Goal: Task Accomplishment & Management: Manage account settings

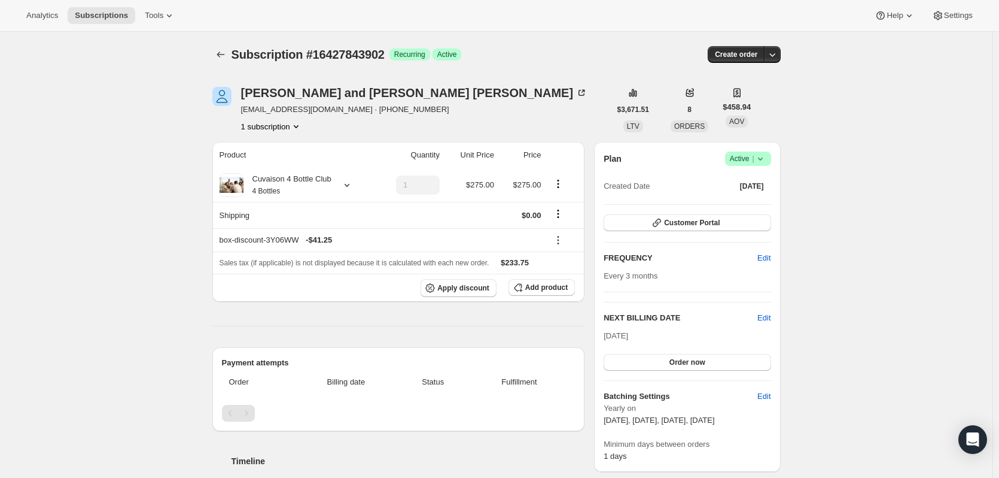
click at [224, 57] on icon "Subscriptions" at bounding box center [221, 54] width 12 height 12
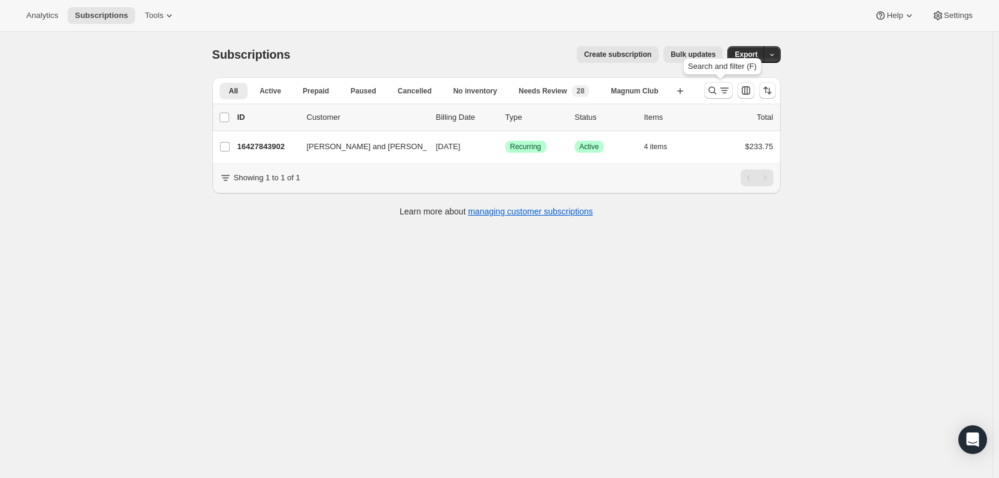
click at [711, 92] on icon "Search and filter results" at bounding box center [713, 90] width 12 height 12
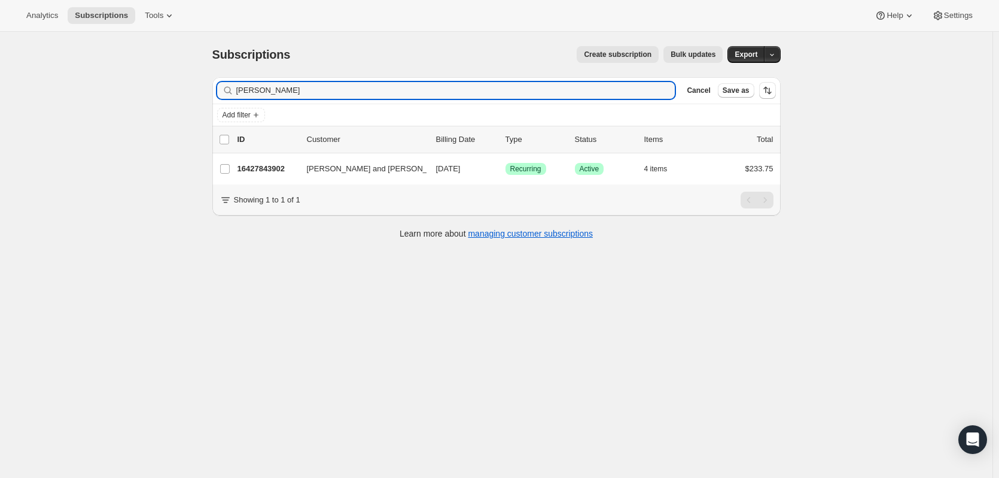
drag, startPoint x: 352, startPoint y: 98, endPoint x: 163, endPoint y: 81, distance: 190.5
click at [163, 81] on div "Subscriptions. This page is ready Subscriptions Create subscription Bulk update…" at bounding box center [496, 271] width 993 height 478
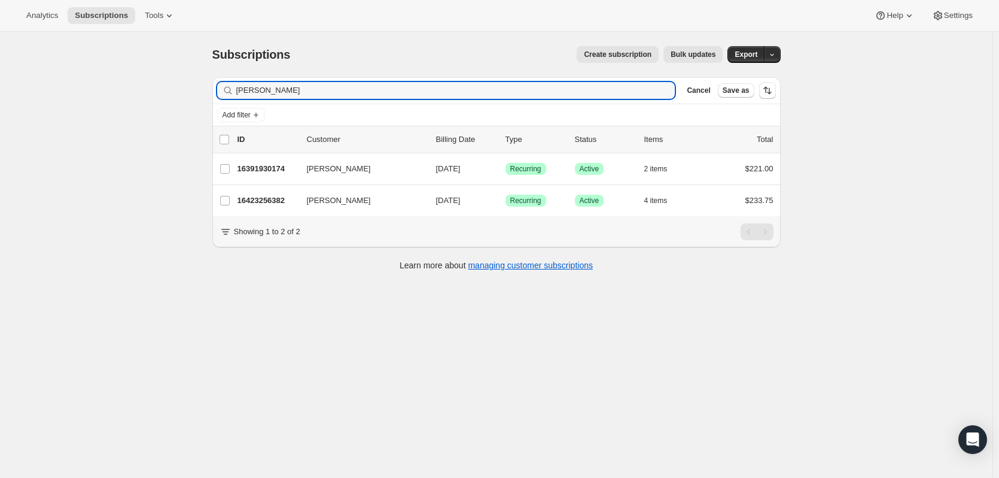
type input "[PERSON_NAME]"
click at [275, 191] on div "Nadia Pacult 16423256382 Nadia Pacult 11/01/2025 Success Recurring Success Acti…" at bounding box center [496, 200] width 569 height 31
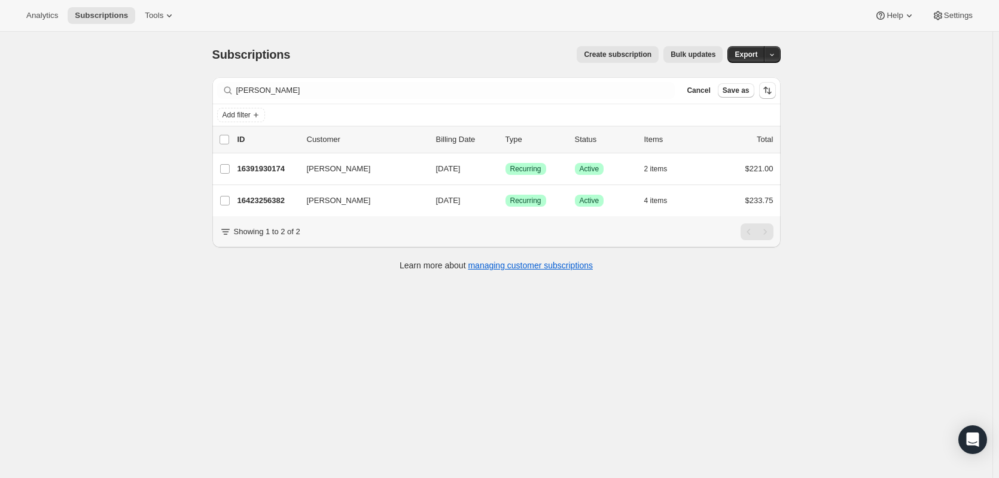
click at [288, 201] on p "16423256382" at bounding box center [268, 200] width 60 height 12
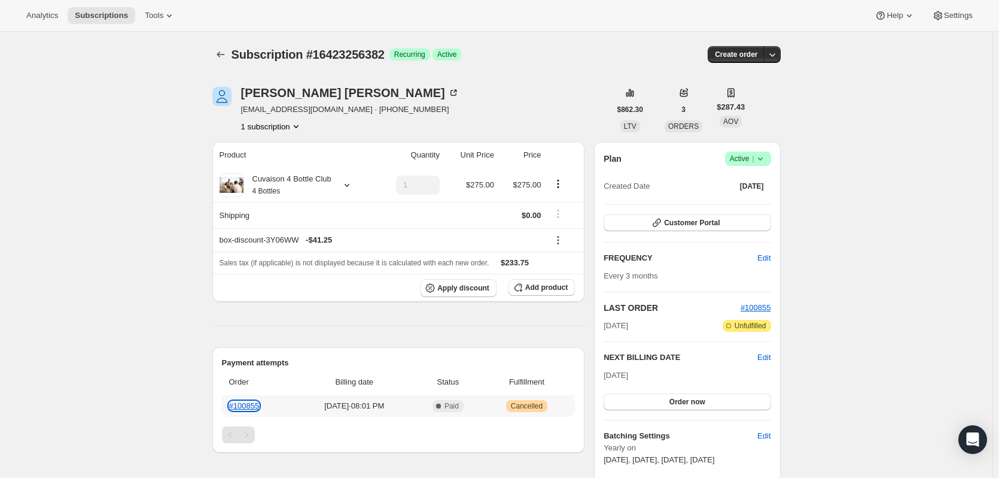
click at [246, 406] on link "#100855" at bounding box center [244, 405] width 31 height 9
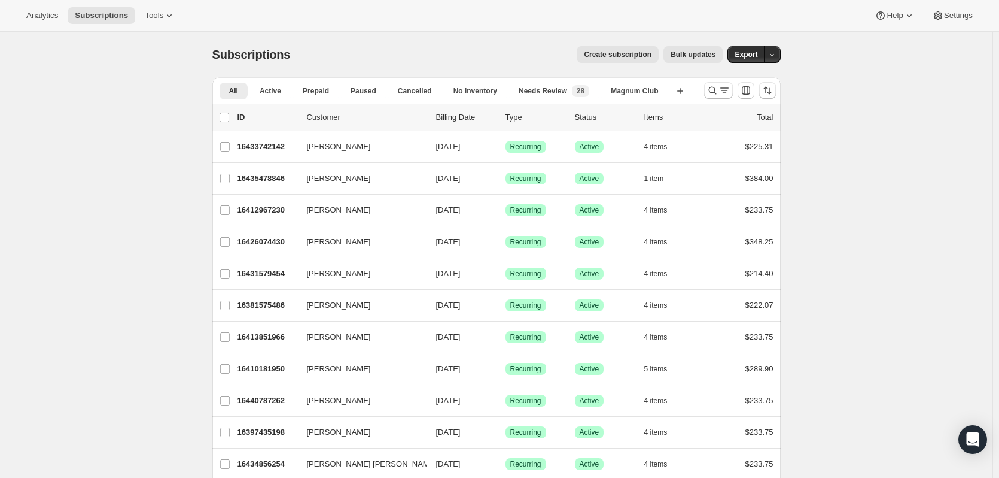
click at [712, 89] on icon "Search and filter results" at bounding box center [713, 90] width 12 height 12
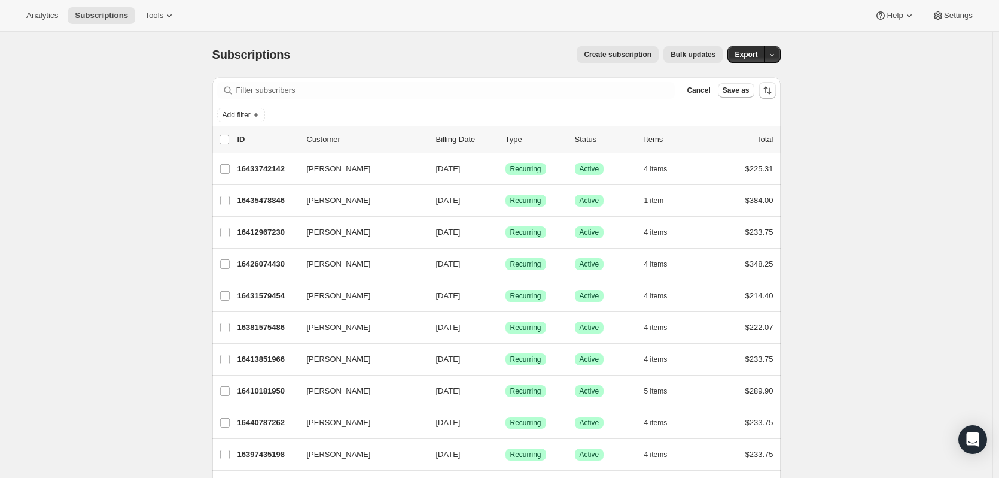
click at [383, 104] on div "Filter subscribers Cancel Save as" at bounding box center [496, 90] width 569 height 27
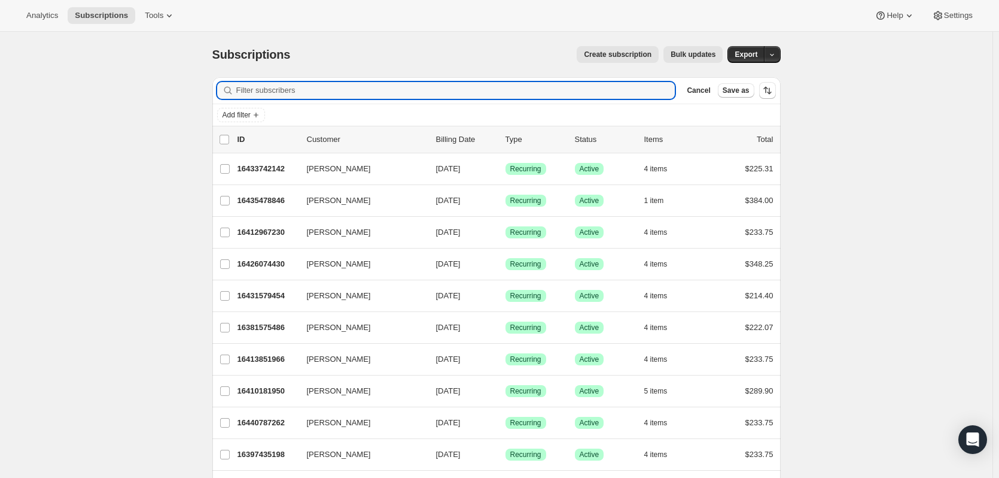
click at [378, 91] on input "Filter subscribers" at bounding box center [455, 90] width 439 height 17
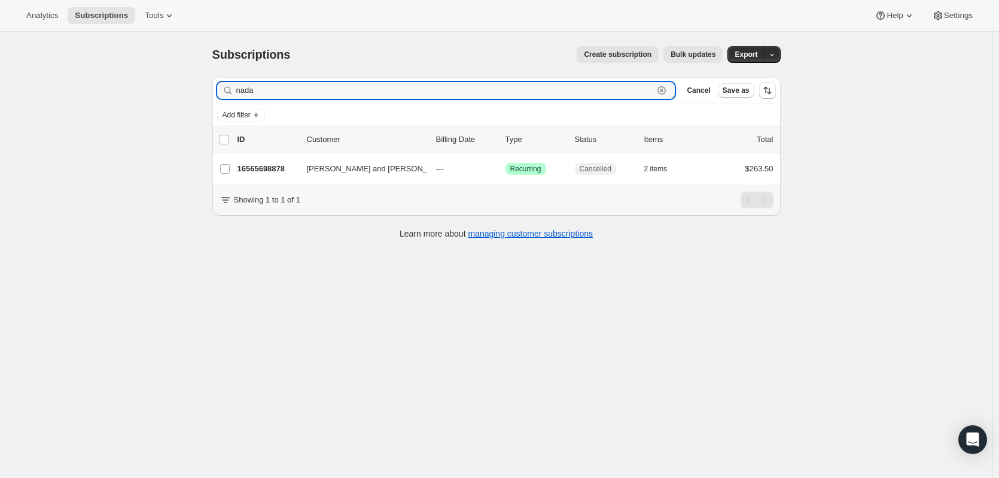
click at [250, 86] on input "nada" at bounding box center [445, 90] width 418 height 17
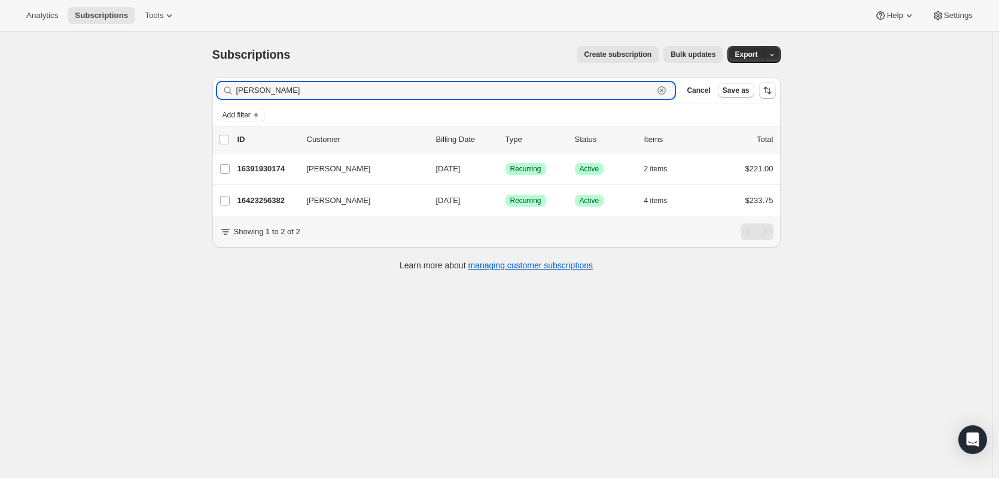
type input "[PERSON_NAME]"
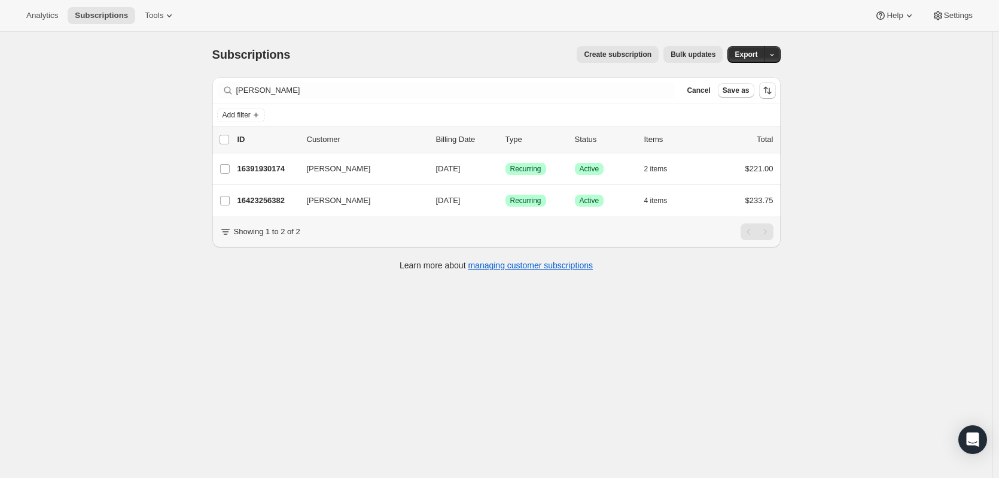
click at [264, 202] on p "16423256382" at bounding box center [268, 200] width 60 height 12
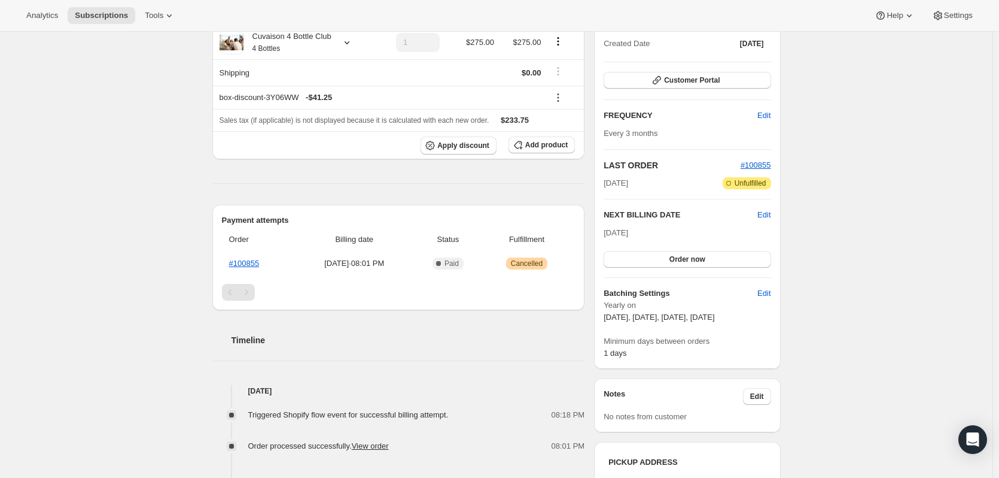
scroll to position [145, 0]
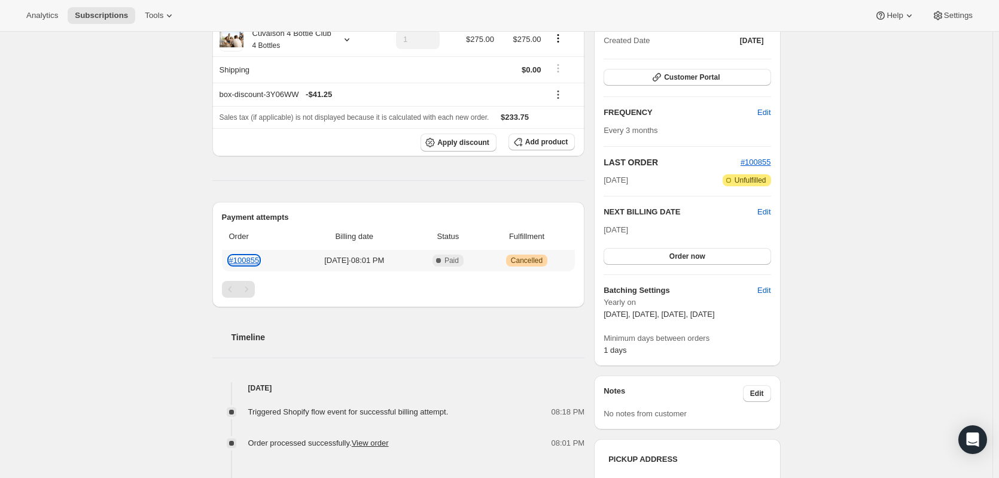
click at [252, 263] on link "#100855" at bounding box center [244, 260] width 31 height 9
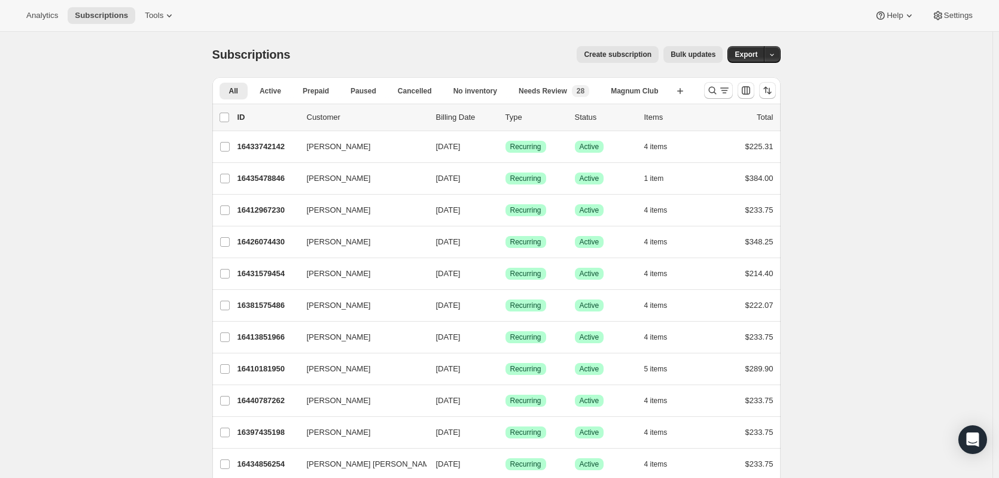
click at [716, 92] on icon "Search and filter results" at bounding box center [713, 91] width 8 height 8
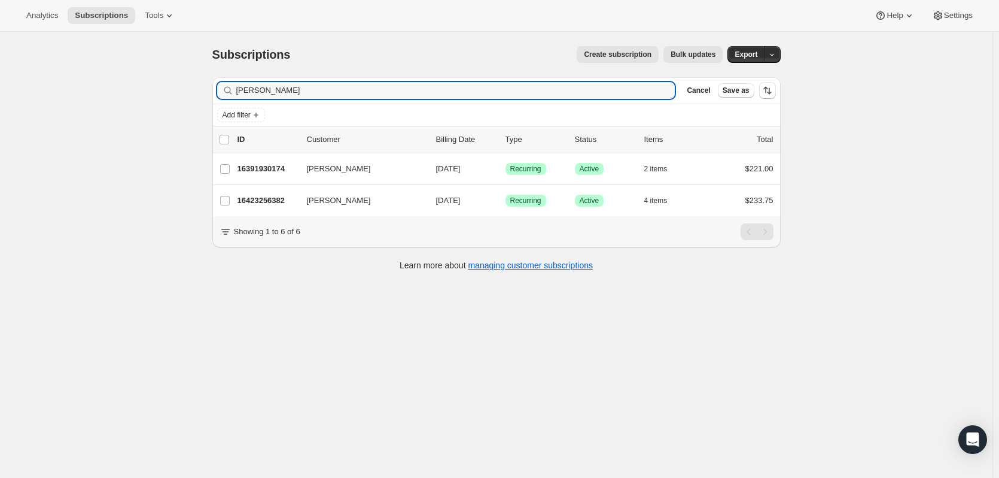
type input "nadia p"
click at [281, 193] on div "16423256382 Nadia Pacult 11/01/2025 Success Recurring Success Active 4 items $2…" at bounding box center [506, 200] width 536 height 17
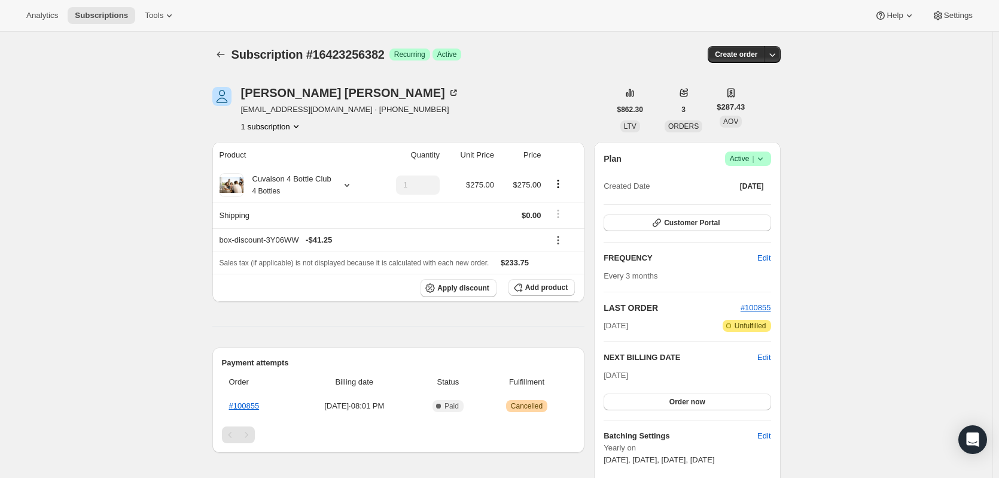
click at [777, 59] on icon "button" at bounding box center [773, 54] width 12 height 12
click at [766, 96] on span "Create custom one-time order" at bounding box center [725, 99] width 104 height 9
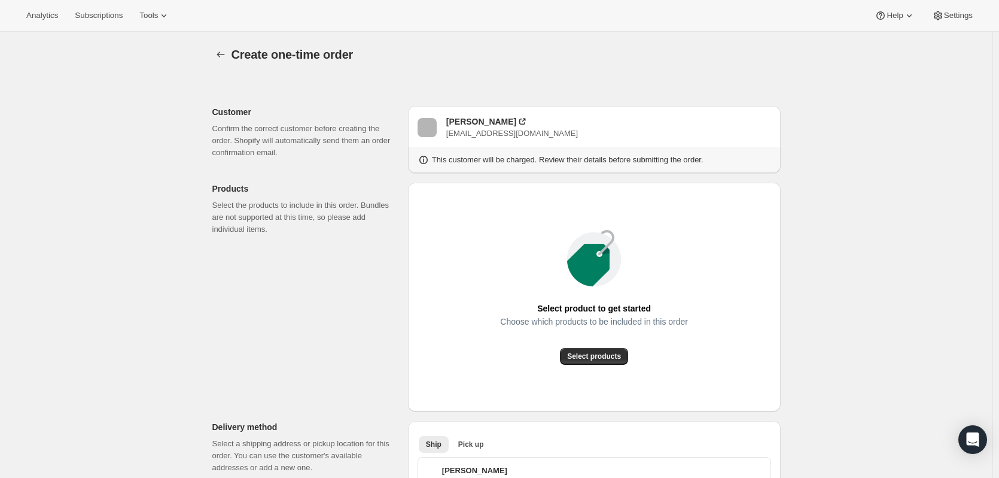
click at [607, 358] on span "Select products" at bounding box center [594, 356] width 54 height 10
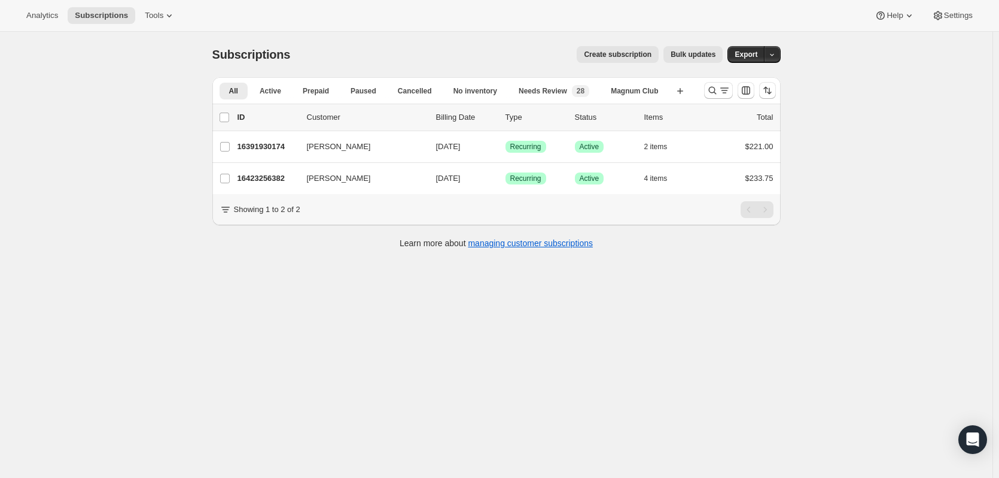
click at [719, 92] on icon "Search and filter results" at bounding box center [713, 90] width 12 height 12
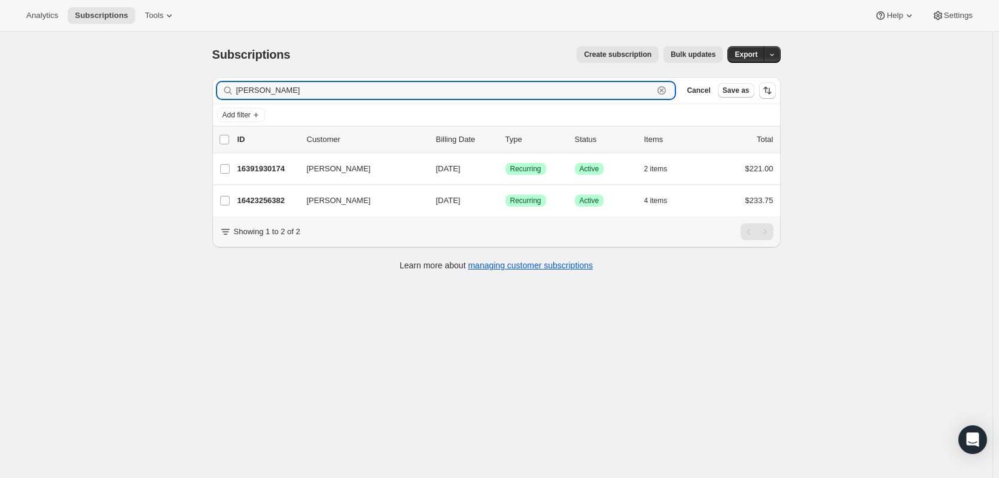
drag, startPoint x: 309, startPoint y: 95, endPoint x: 142, endPoint y: 96, distance: 167.0
click at [144, 102] on div "Subscriptions. This page is ready Subscriptions Create subscription Bulk update…" at bounding box center [496, 271] width 993 height 478
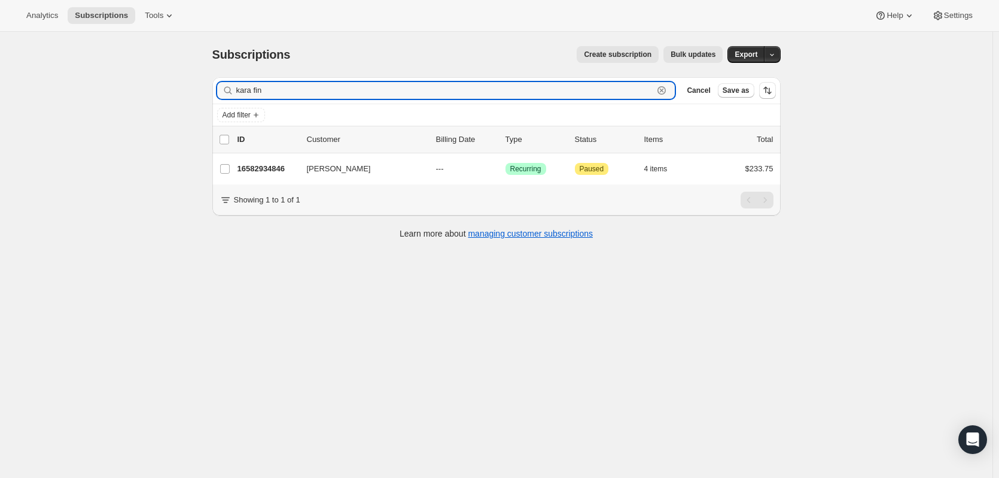
type input "kara fin"
click at [293, 171] on p "16582934846" at bounding box center [268, 169] width 60 height 12
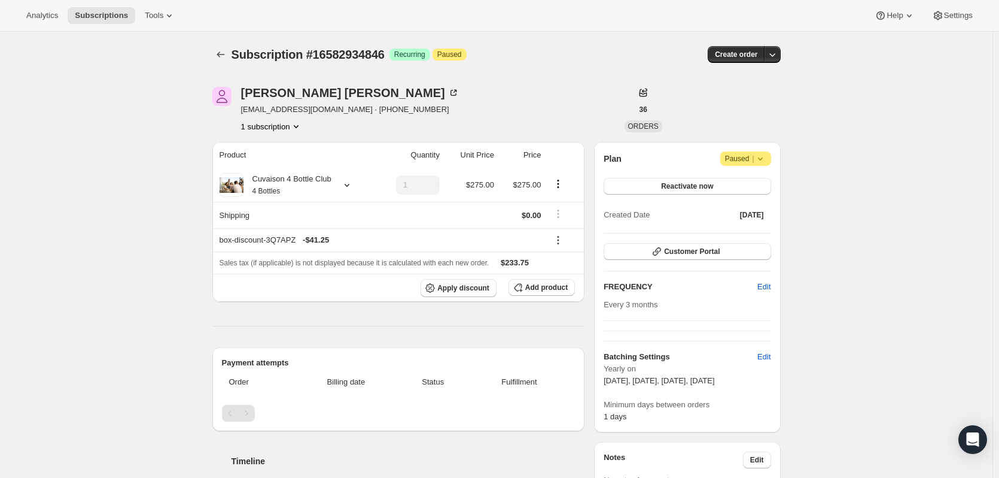
drag, startPoint x: 767, startPoint y: 157, endPoint x: 773, endPoint y: 163, distance: 7.6
click at [771, 160] on span "Attention Paused |" at bounding box center [746, 158] width 51 height 14
click at [765, 162] on icon at bounding box center [761, 159] width 12 height 12
click at [701, 187] on span "Reactivate now" at bounding box center [687, 186] width 52 height 10
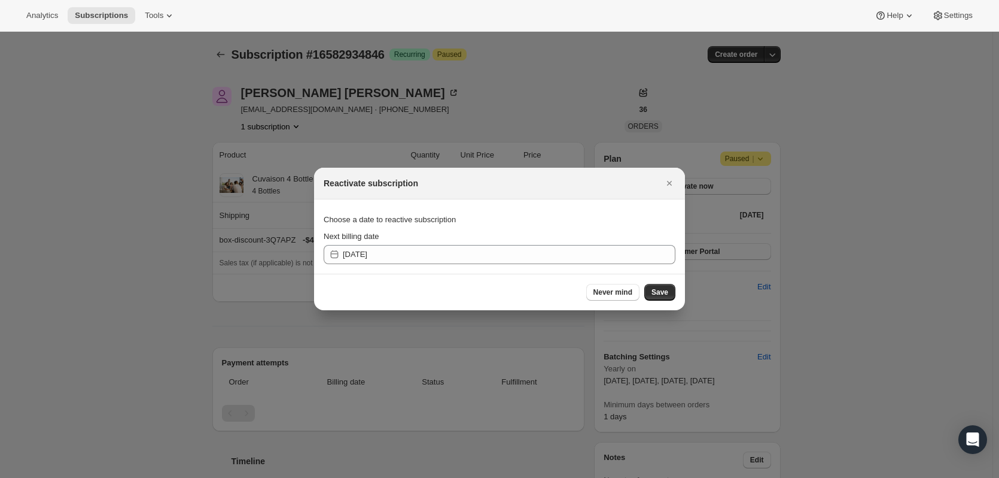
click at [670, 296] on button "Save" at bounding box center [660, 292] width 31 height 17
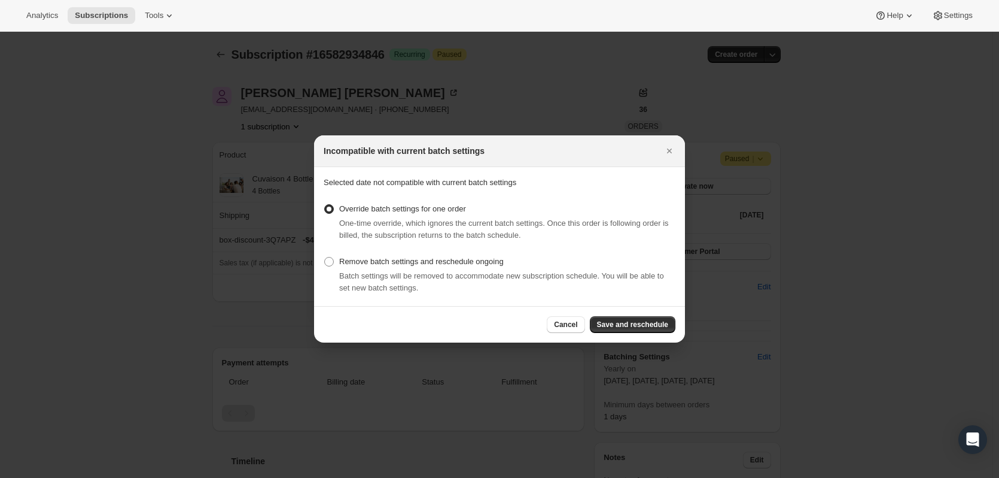
click at [627, 327] on span "Save and reschedule" at bounding box center [632, 325] width 71 height 10
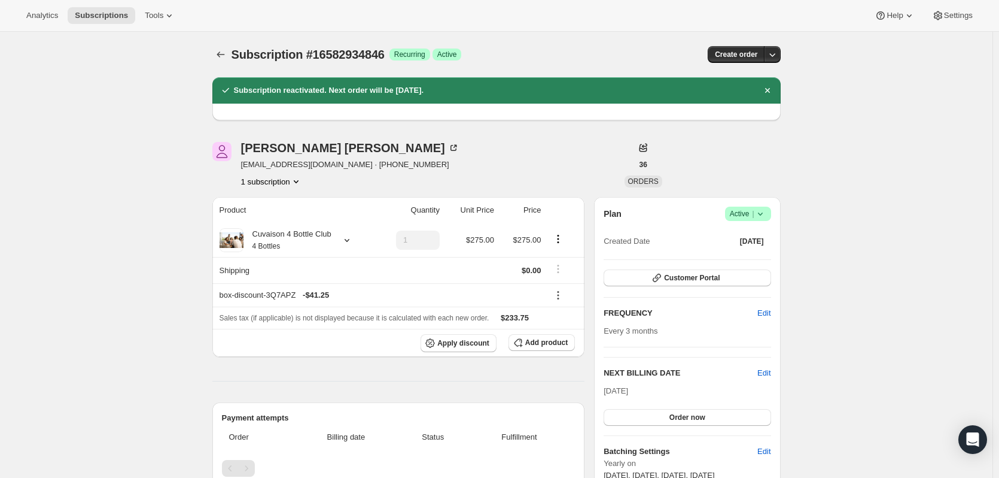
click at [771, 373] on span "Edit" at bounding box center [764, 373] width 13 height 12
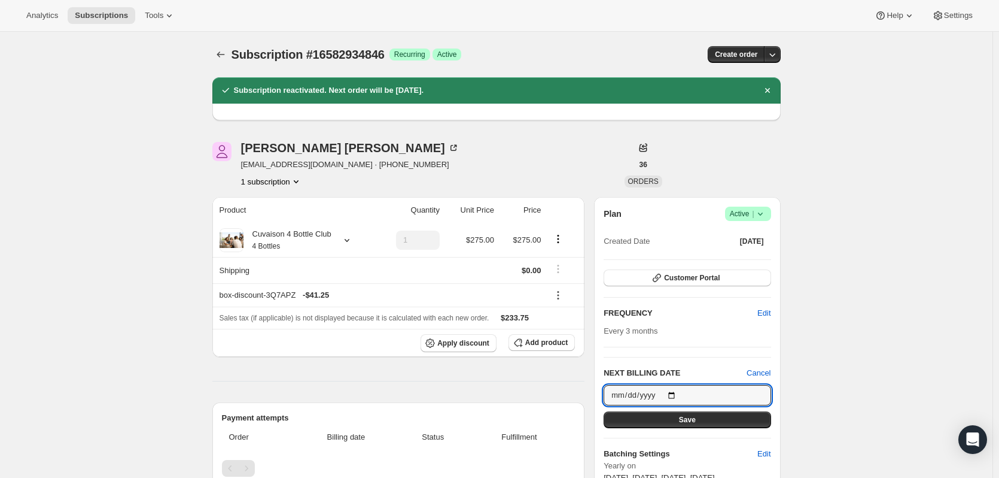
click at [674, 397] on input "2025-10-14" at bounding box center [687, 395] width 167 height 20
type input "2025-11-01"
click at [711, 418] on button "Save" at bounding box center [687, 419] width 167 height 17
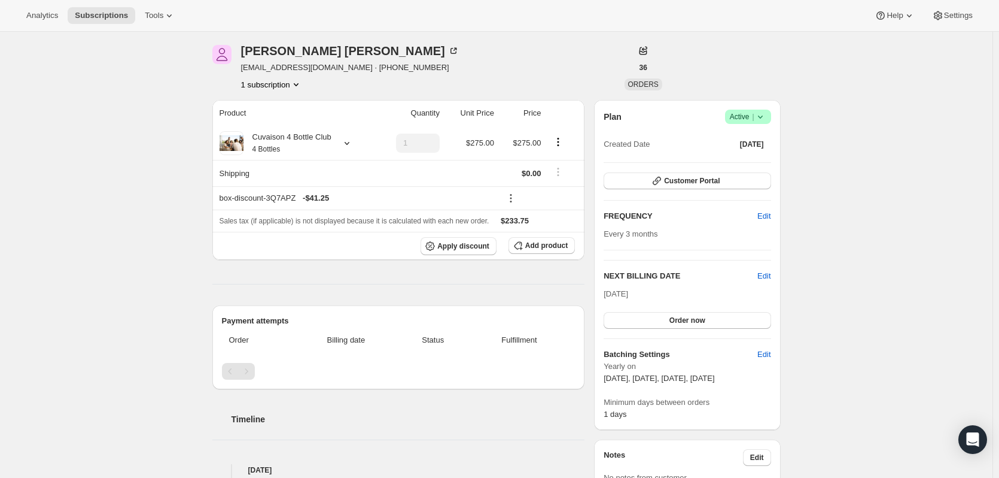
scroll to position [114, 0]
